Goal: Task Accomplishment & Management: Manage account settings

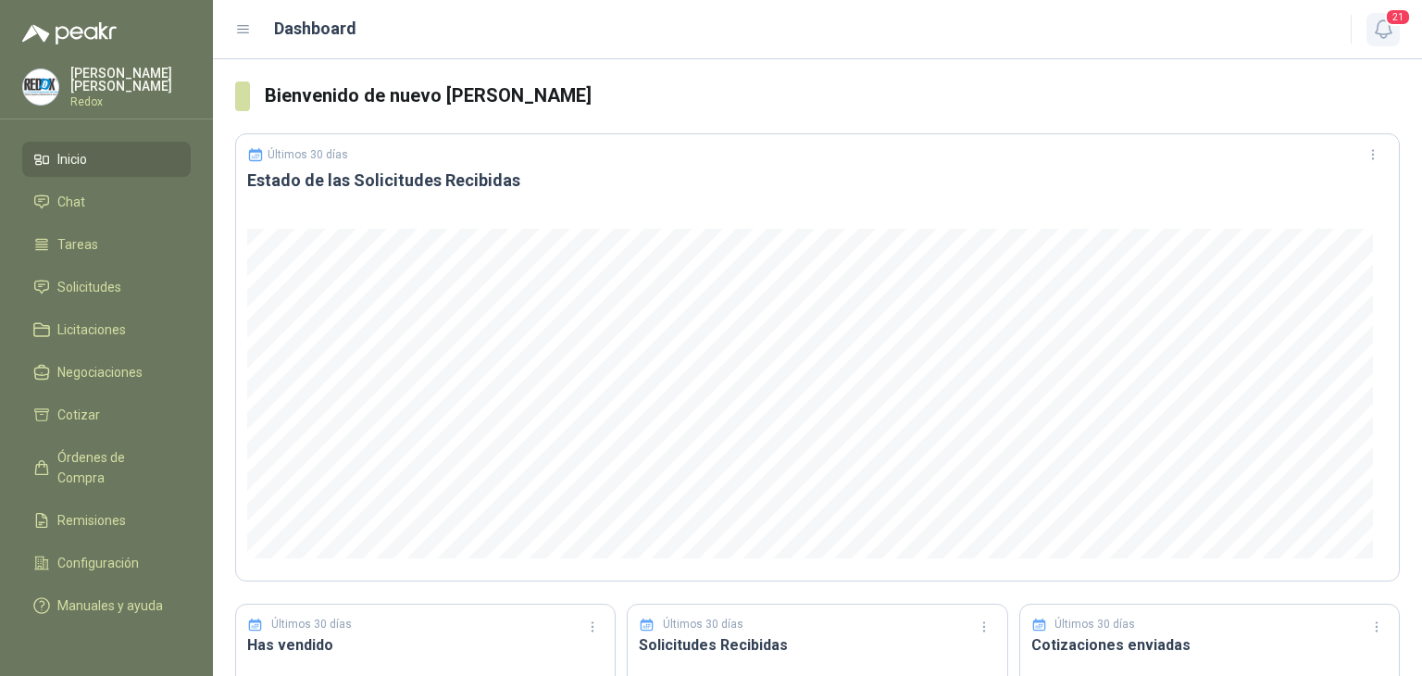
click at [1376, 34] on icon "button" at bounding box center [1383, 29] width 23 height 23
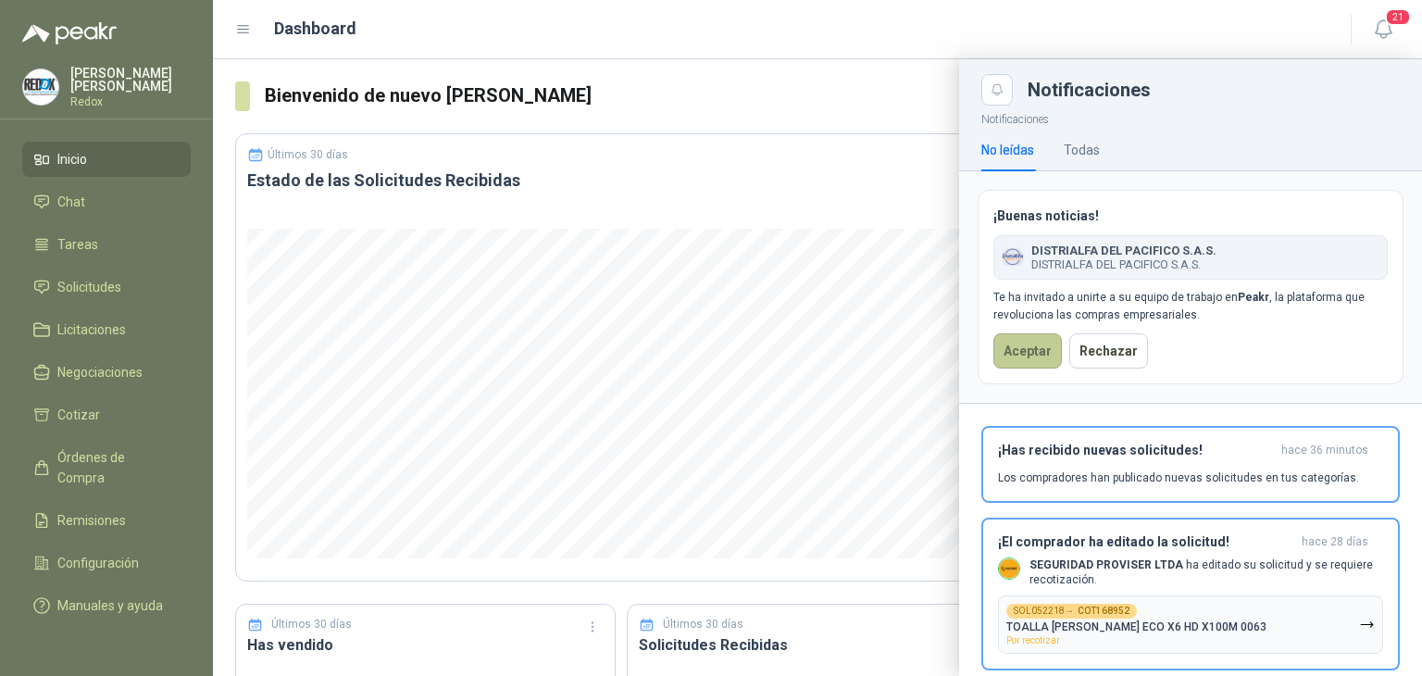
click at [1019, 355] on button "Aceptar" at bounding box center [1027, 350] width 68 height 35
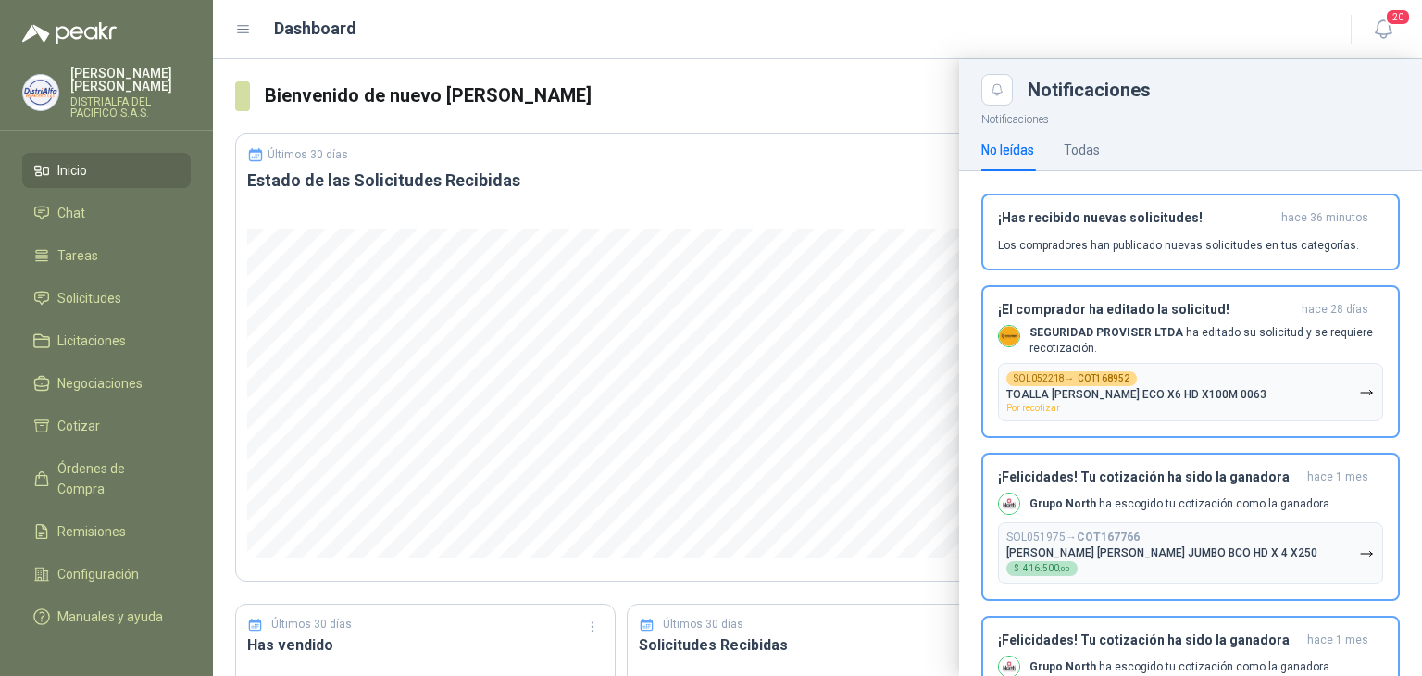
click at [121, 79] on p "Luis Martinez" at bounding box center [130, 80] width 120 height 26
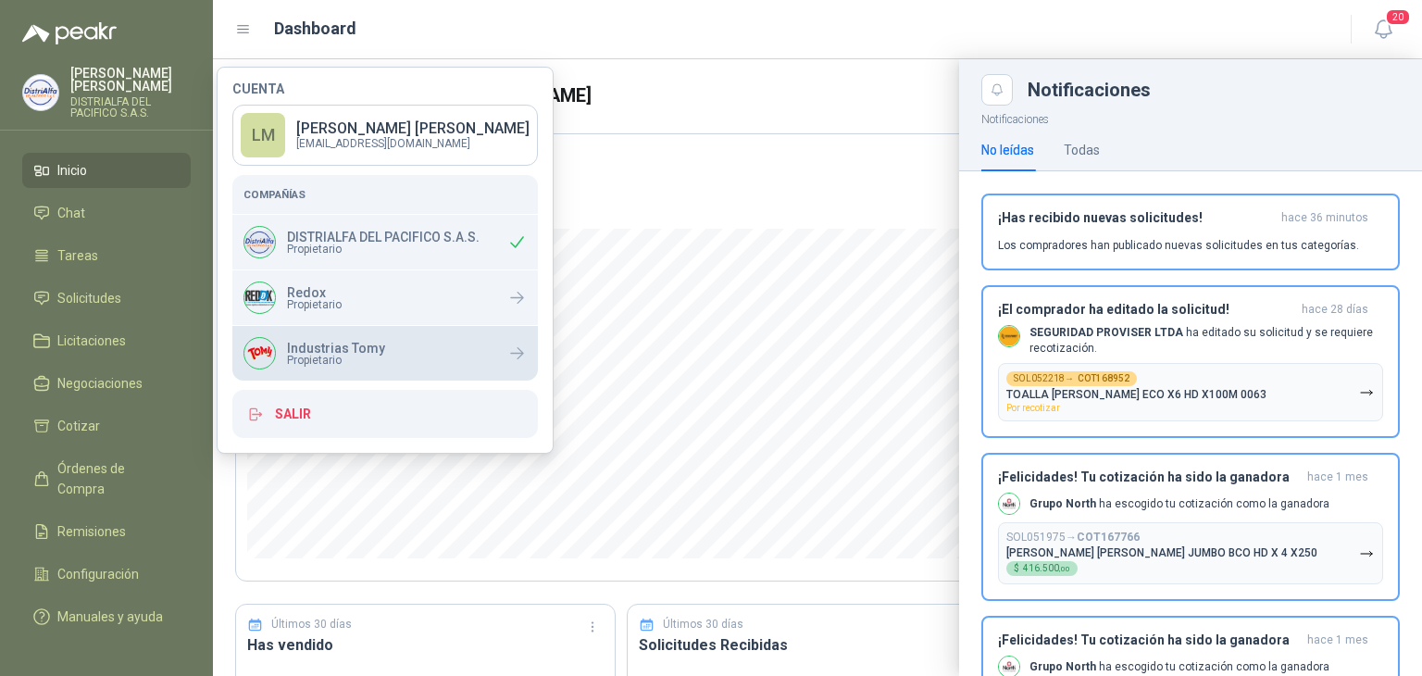
click at [336, 355] on span "Propietario" at bounding box center [336, 359] width 98 height 11
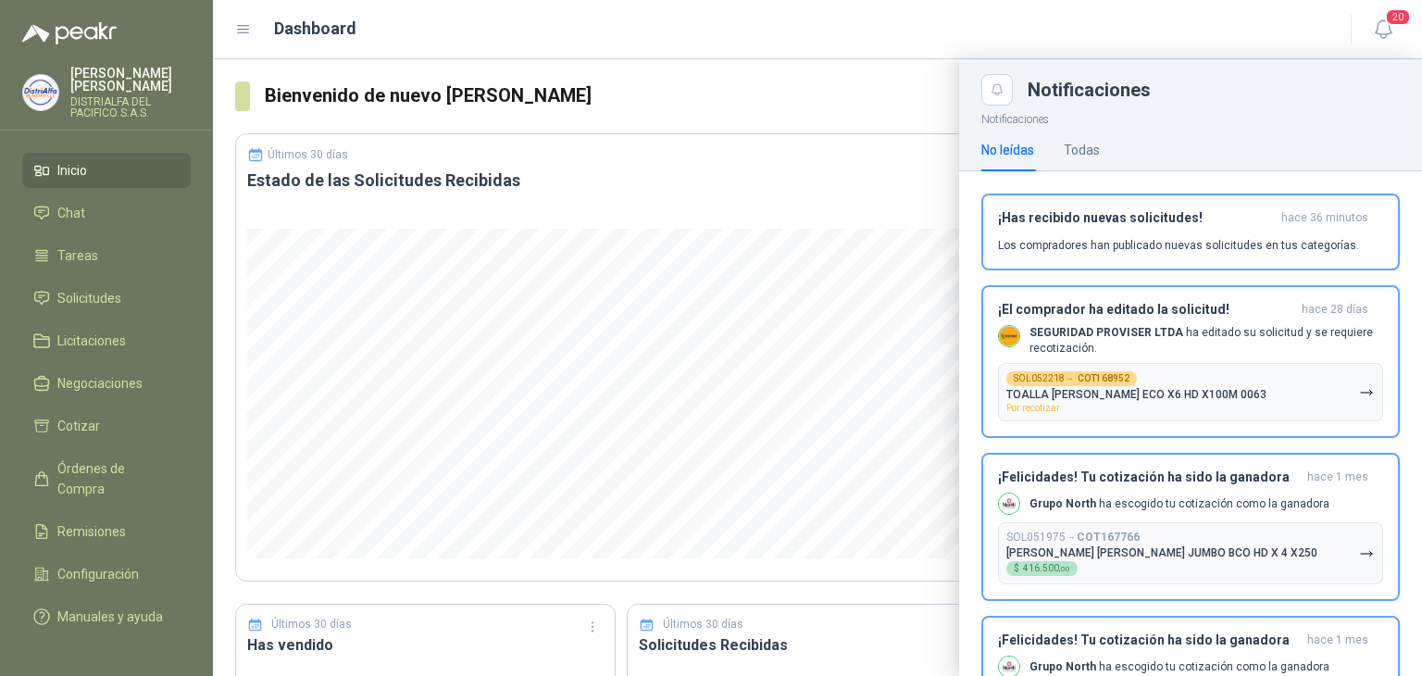
drag, startPoint x: 788, startPoint y: 9, endPoint x: 781, endPoint y: 18, distance: 10.6
click at [781, 18] on header "Dashboard 20" at bounding box center [817, 29] width 1209 height 59
click at [76, 564] on span "Configuración" at bounding box center [97, 574] width 81 height 20
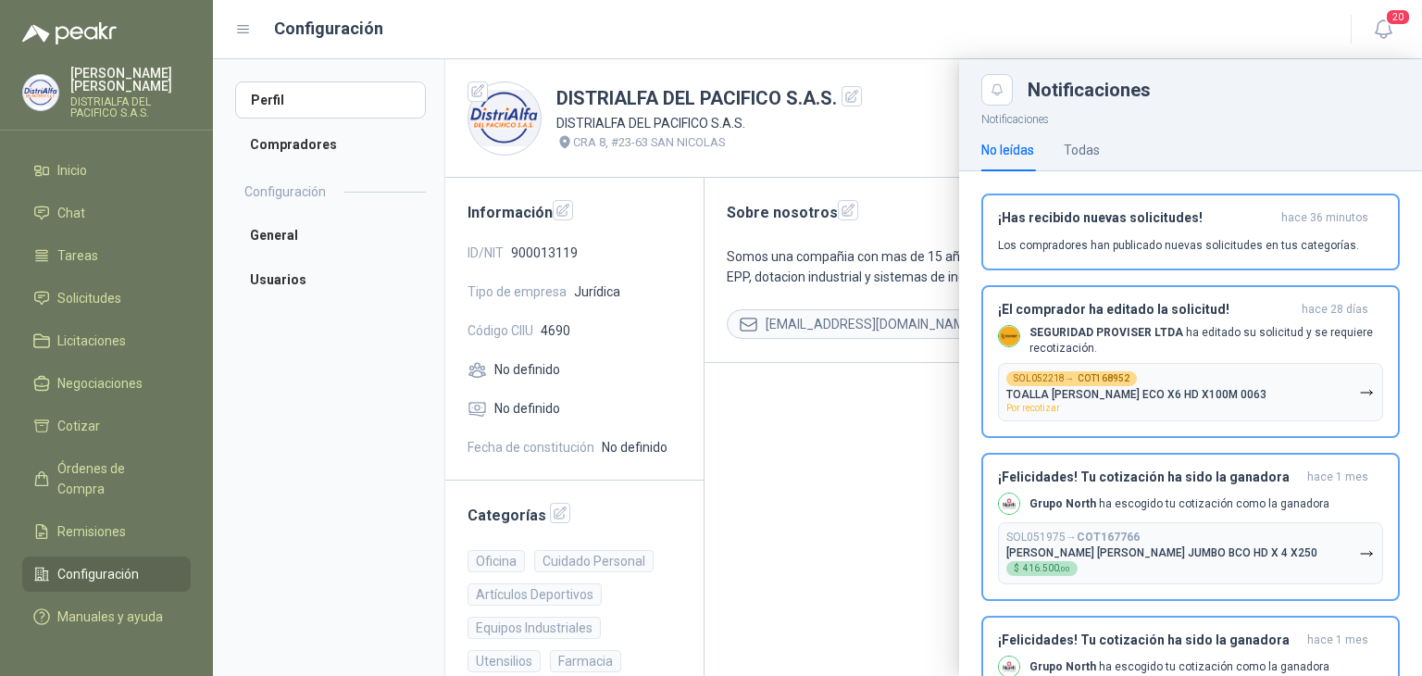
click at [317, 143] on div at bounding box center [817, 367] width 1209 height 616
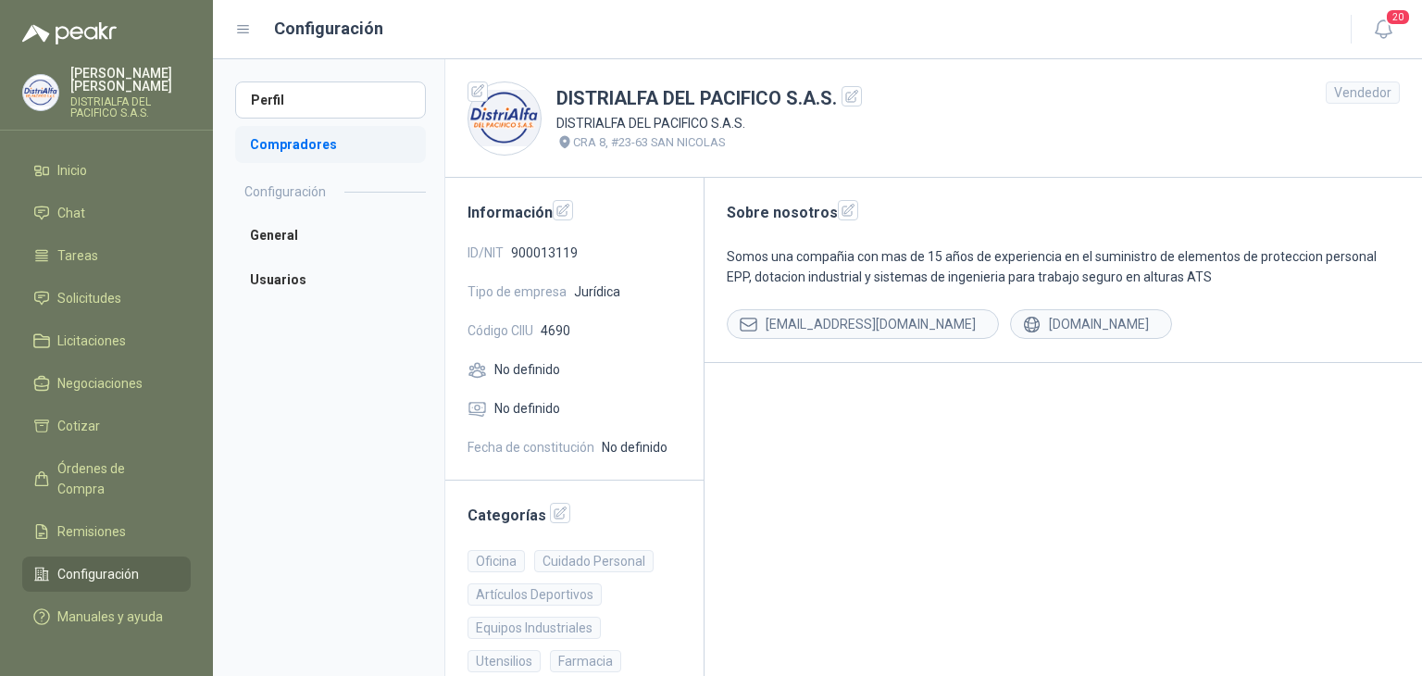
click at [301, 145] on li "Compradores" at bounding box center [330, 144] width 191 height 37
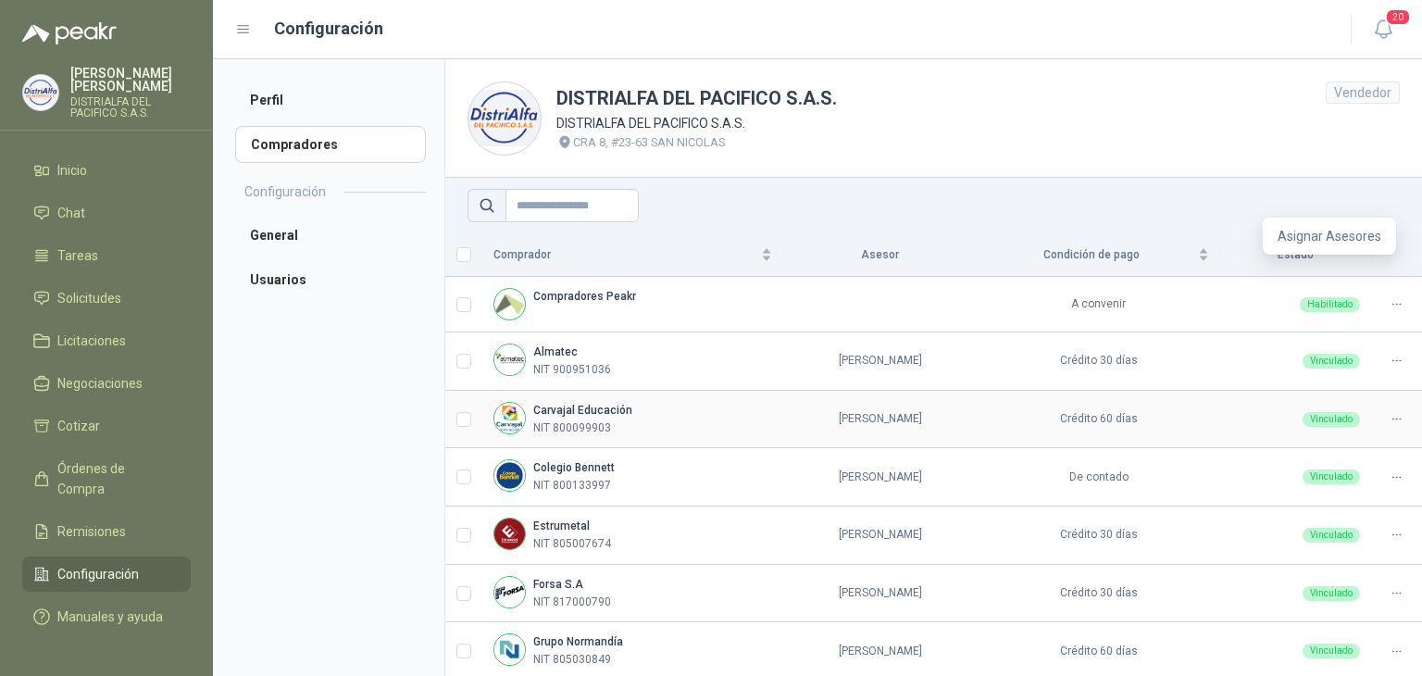
scroll to position [124, 0]
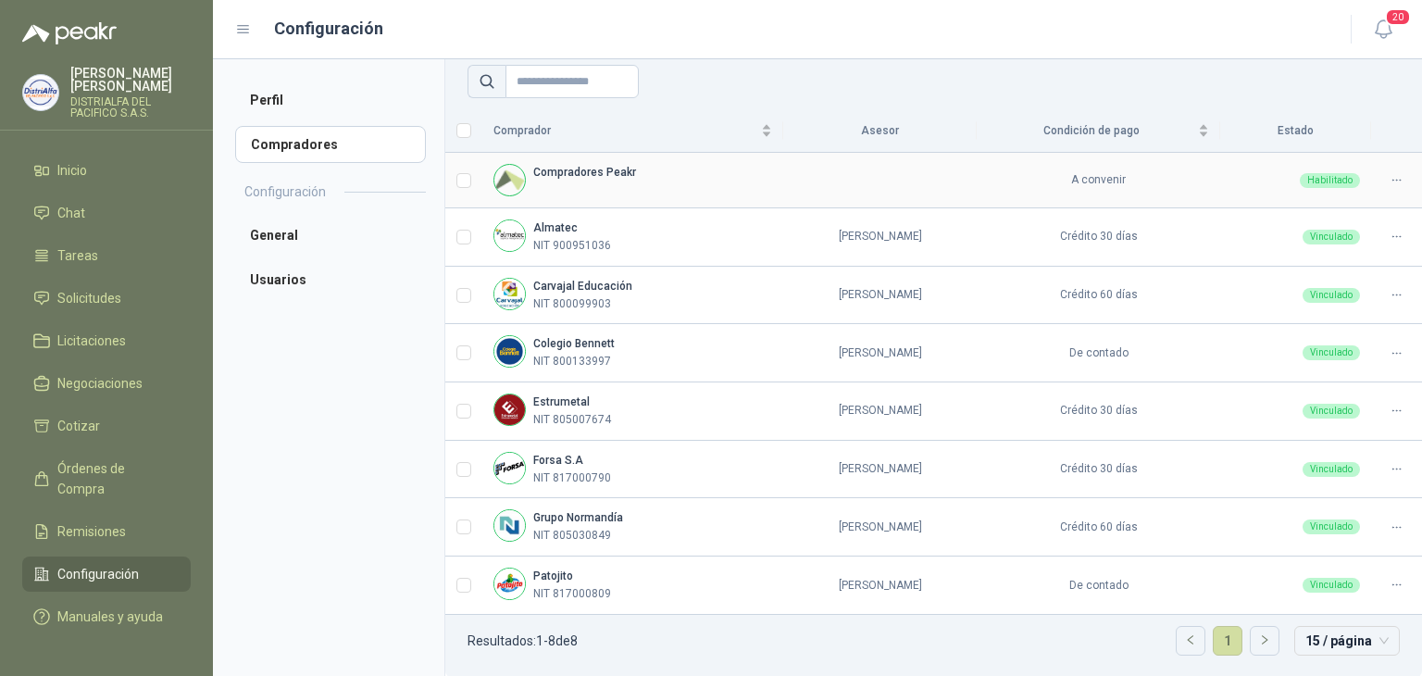
click at [1389, 173] on icon at bounding box center [1396, 180] width 14 height 14
click at [1305, 210] on span "Asignar Asesores" at bounding box center [1329, 210] width 104 height 20
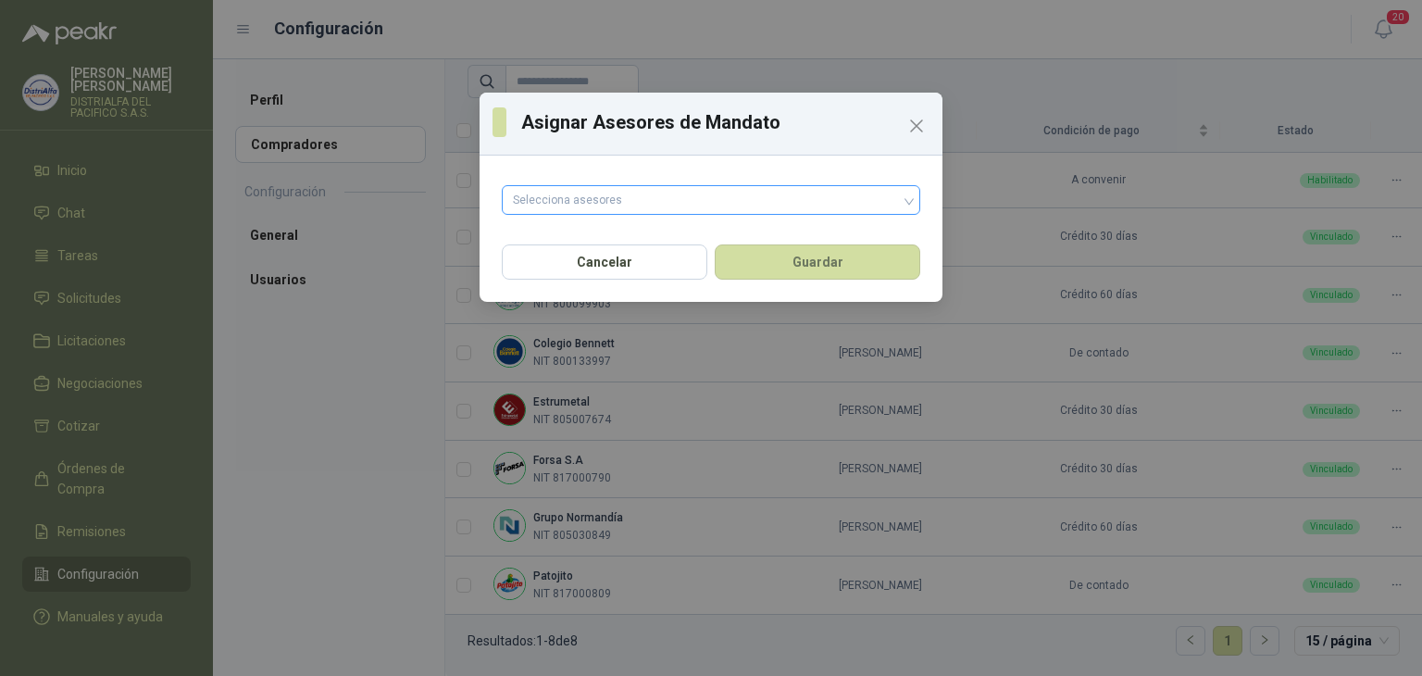
click at [667, 203] on div at bounding box center [700, 199] width 391 height 13
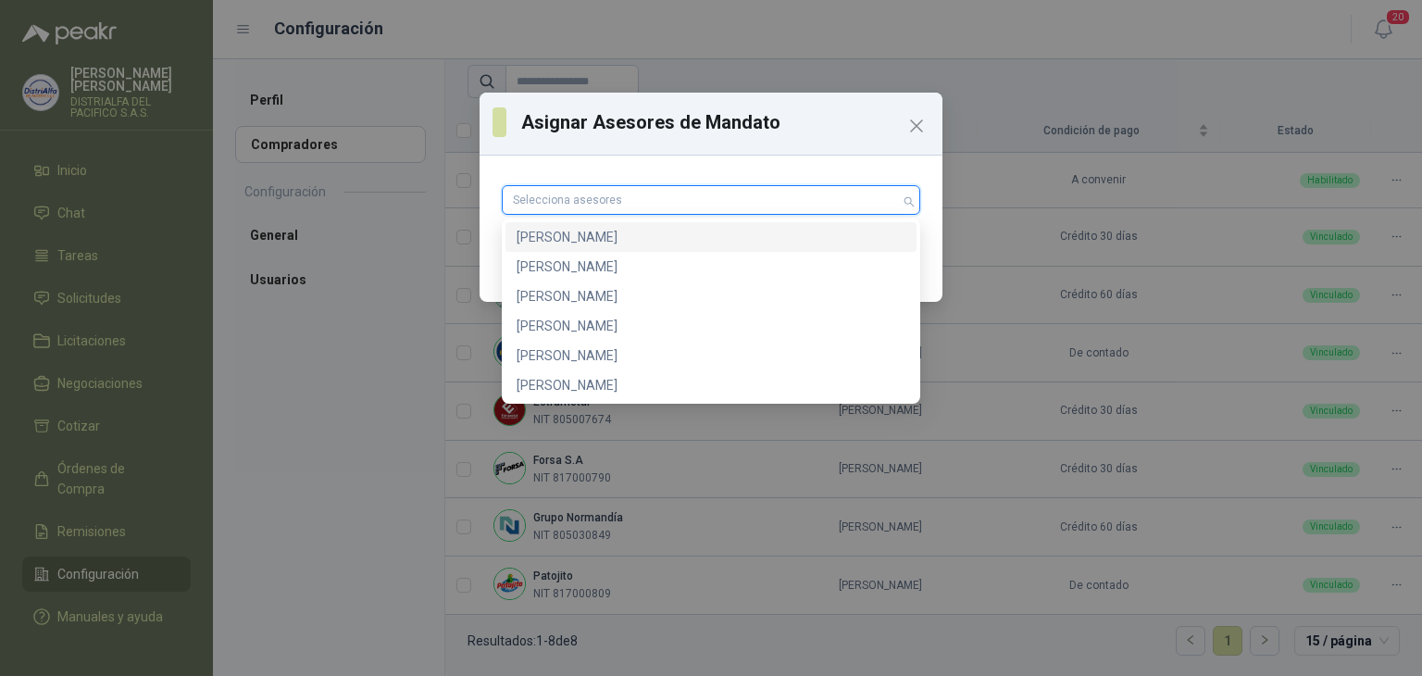
click at [654, 242] on div "Brayan Felipe Palomares Franco" at bounding box center [710, 237] width 389 height 20
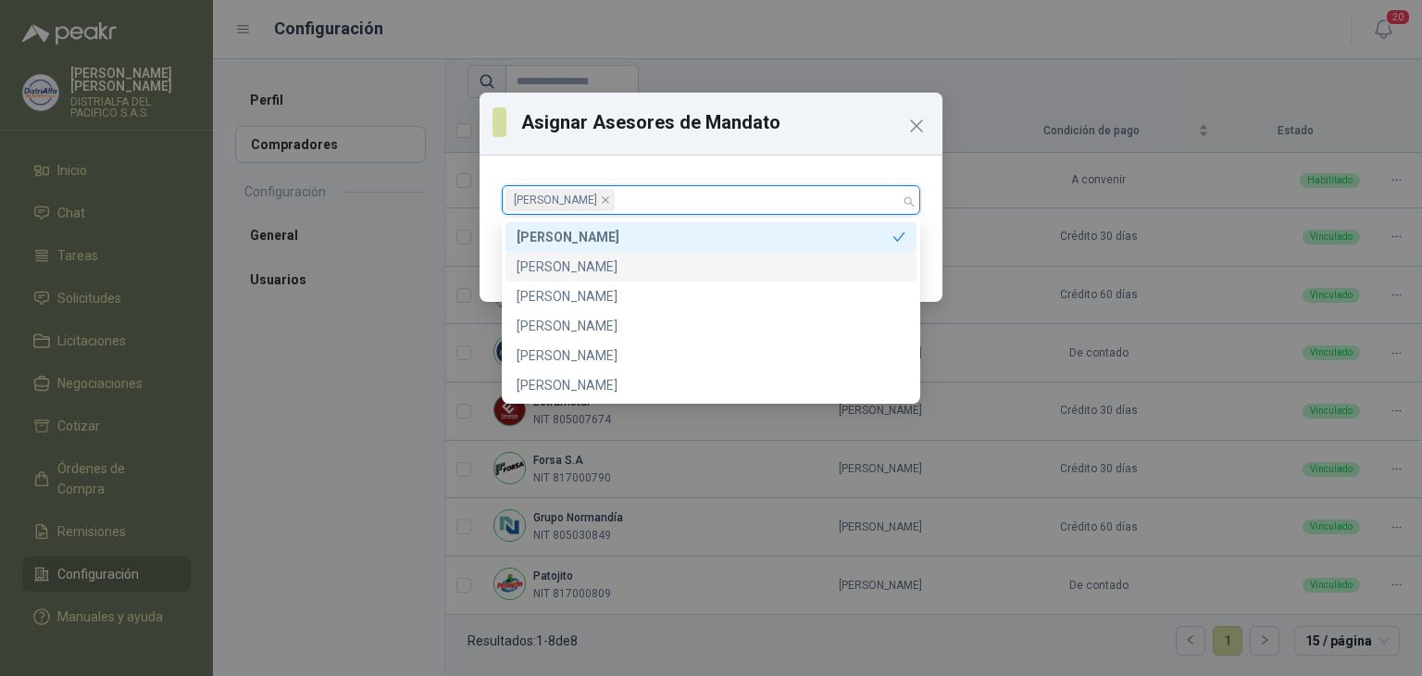
click at [650, 279] on div "CINDY ALEJANDRA ALVAREZ MENDOZA" at bounding box center [710, 267] width 411 height 30
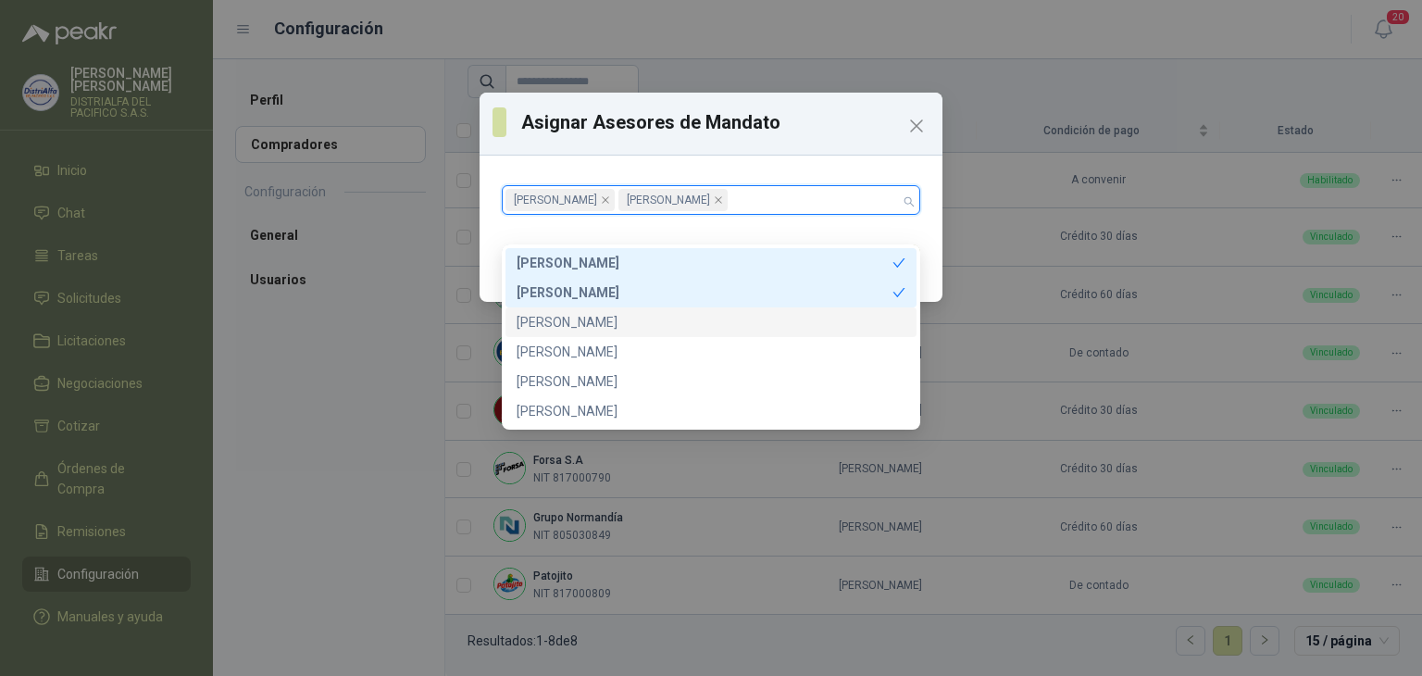
click at [644, 314] on div "CINDY ALEJANDRA ALVAREZ" at bounding box center [710, 322] width 389 height 20
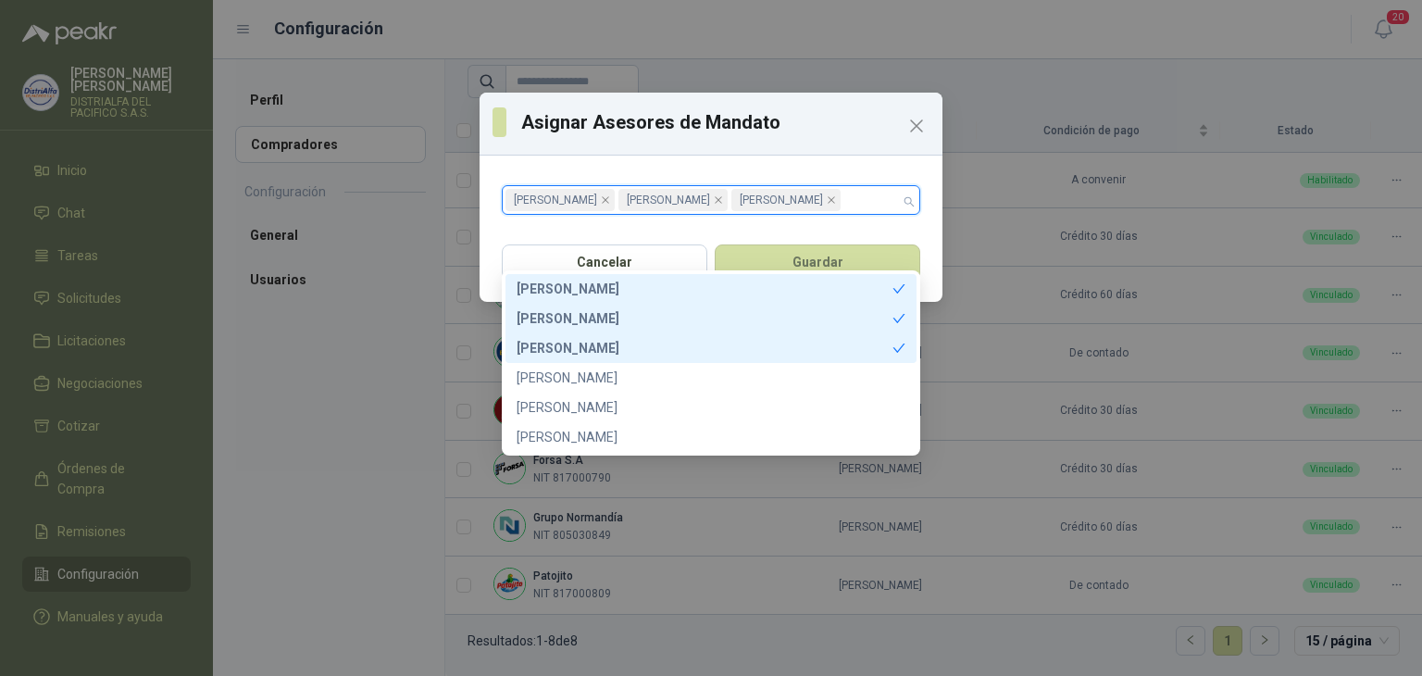
click at [789, 119] on h3 "Asignar Asesores de Mandato" at bounding box center [725, 122] width 408 height 28
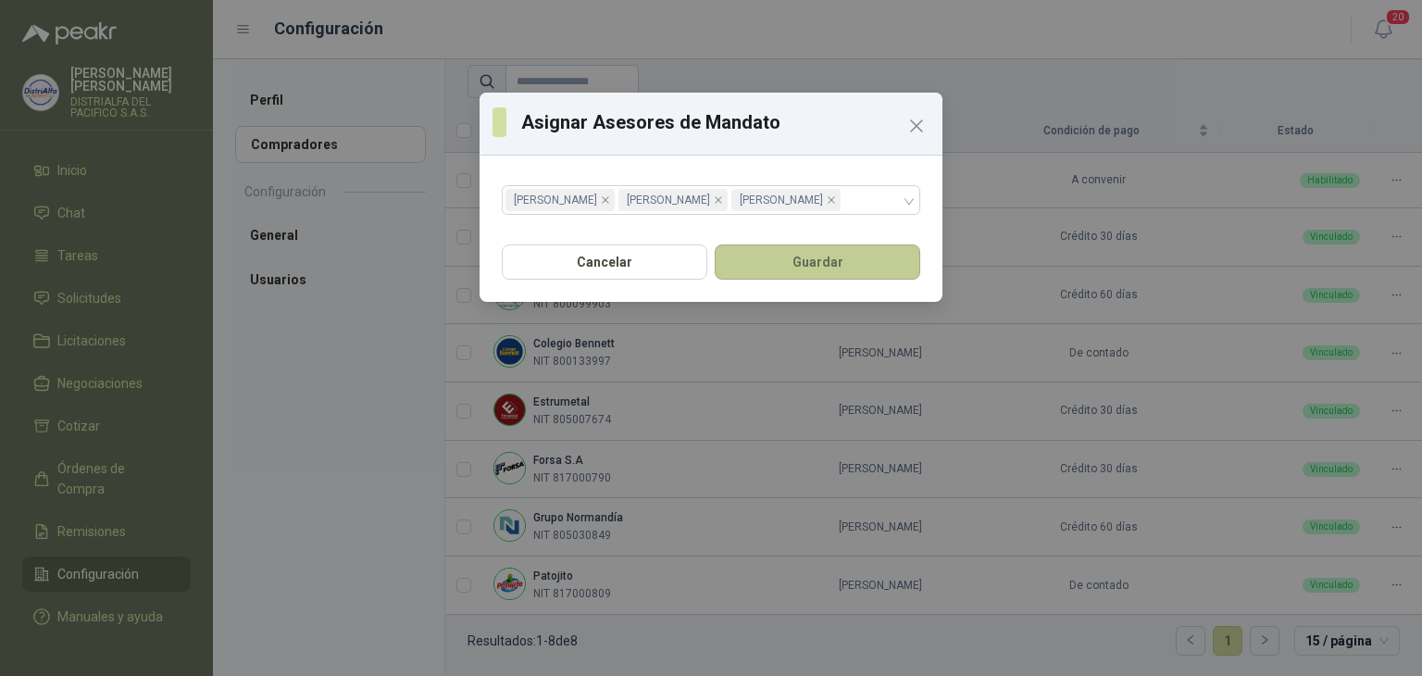
click at [792, 280] on button "Guardar" at bounding box center [817, 261] width 205 height 35
